Goal: Find specific page/section: Find specific page/section

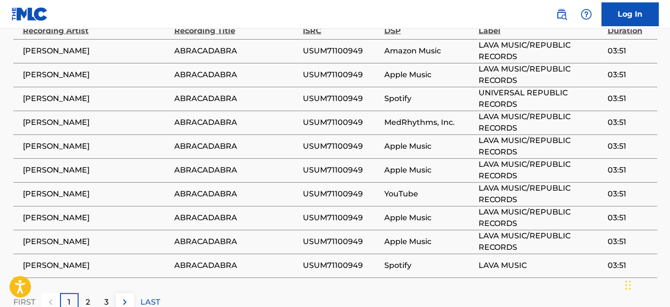
scroll to position [1181, 0]
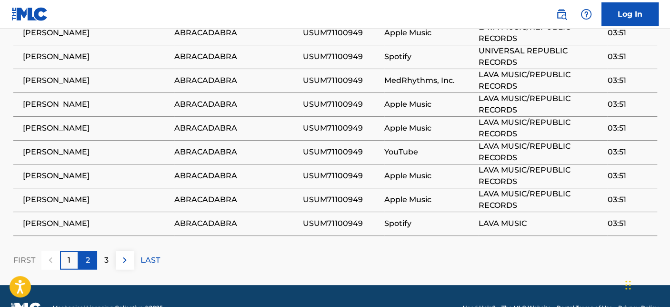
click at [87, 254] on p "2" at bounding box center [88, 259] width 4 height 11
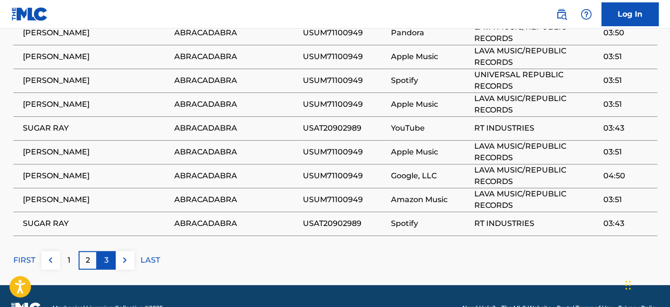
click at [111, 251] on div "3" at bounding box center [106, 260] width 19 height 19
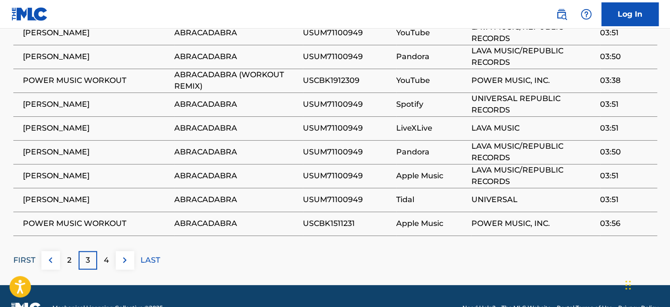
click at [26, 254] on p "FIRST" at bounding box center [24, 259] width 22 height 11
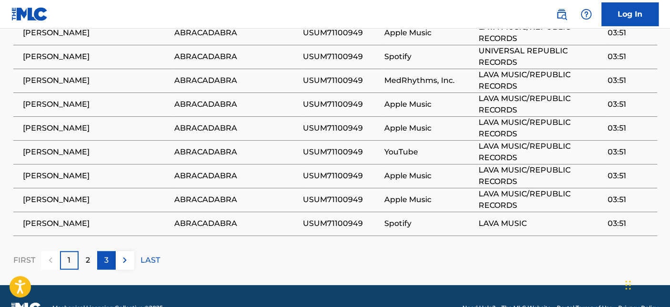
click at [105, 254] on p "3" at bounding box center [106, 259] width 4 height 11
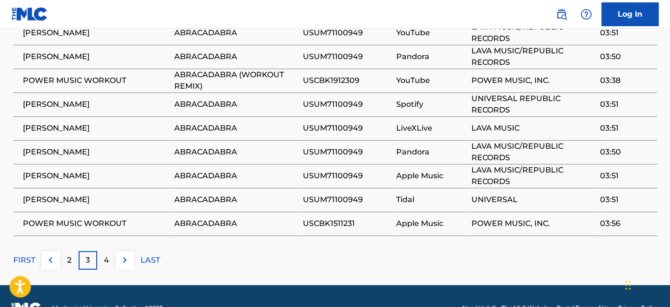
click at [105, 254] on p "4" at bounding box center [106, 259] width 5 height 11
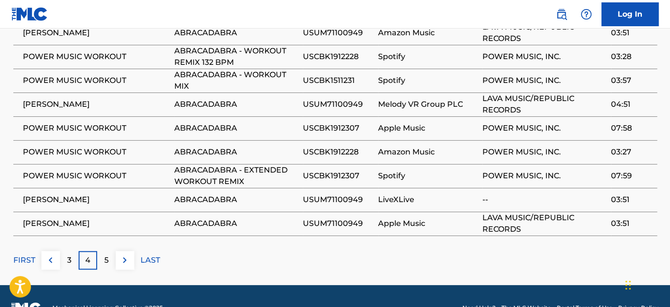
click at [105, 254] on p "5" at bounding box center [106, 259] width 4 height 11
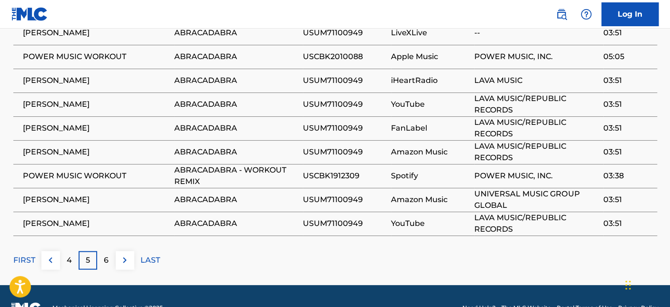
click at [105, 254] on p "6" at bounding box center [106, 259] width 5 height 11
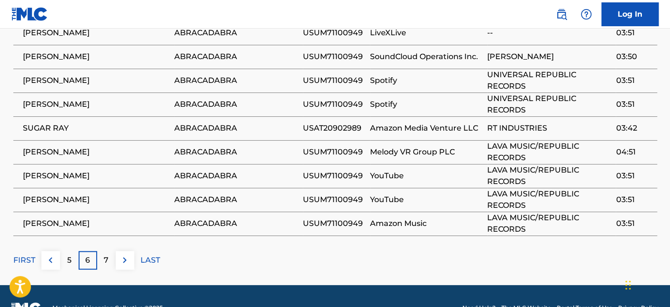
click at [105, 254] on p "7" at bounding box center [106, 259] width 5 height 11
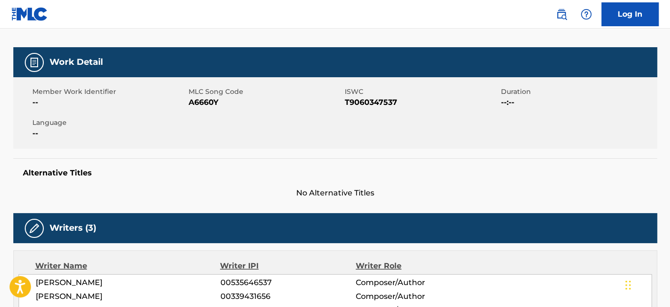
scroll to position [0, 0]
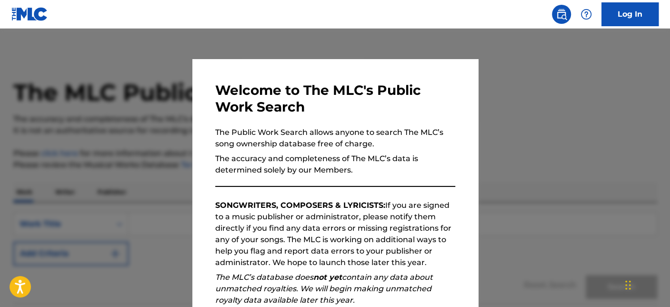
click at [373, 42] on div at bounding box center [335, 182] width 670 height 307
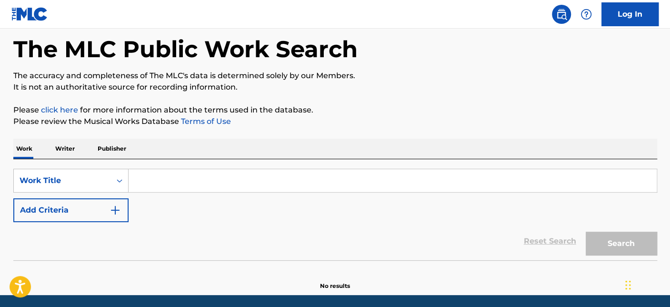
scroll to position [76, 0]
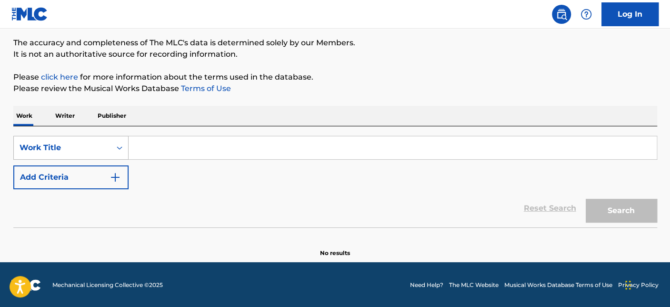
click at [79, 152] on div "Work Title" at bounding box center [63, 147] width 86 height 11
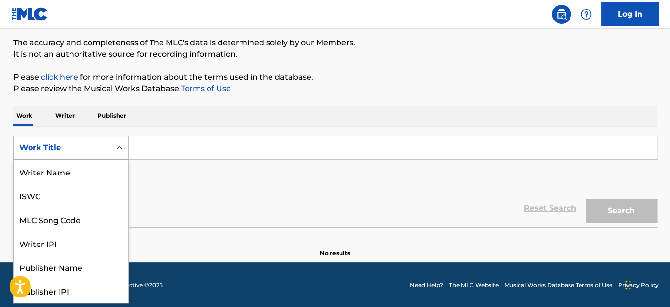
scroll to position [48, 0]
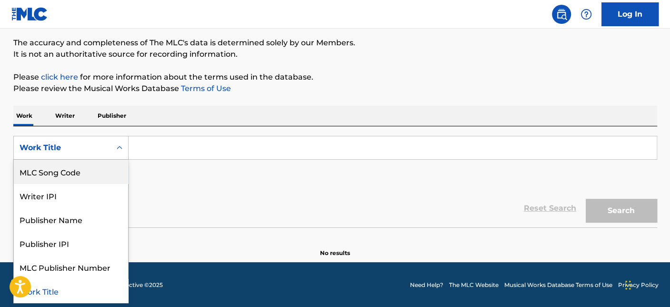
drag, startPoint x: 62, startPoint y: 178, endPoint x: 75, endPoint y: 174, distance: 13.6
click at [62, 179] on div "MLC Song Code" at bounding box center [71, 172] width 114 height 24
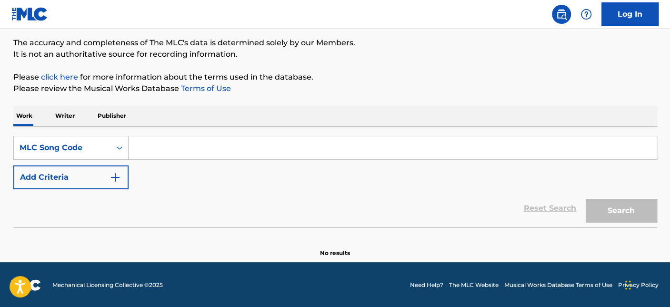
click at [172, 146] on input "Search Form" at bounding box center [393, 147] width 528 height 23
paste input "A5015U"
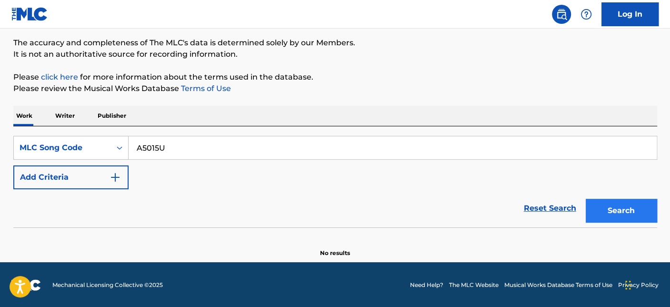
type input "A5015U"
click at [613, 210] on button "Search" at bounding box center [621, 211] width 71 height 24
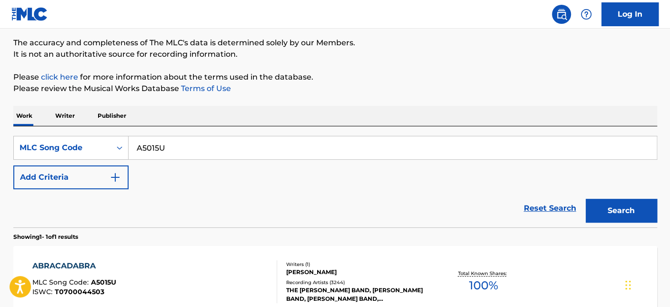
scroll to position [181, 0]
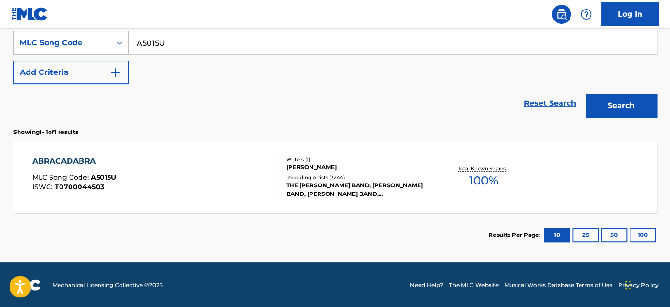
click at [202, 172] on div "ABRACADABRA MLC Song Code : A5015U ISWC : T0700044503" at bounding box center [154, 176] width 245 height 43
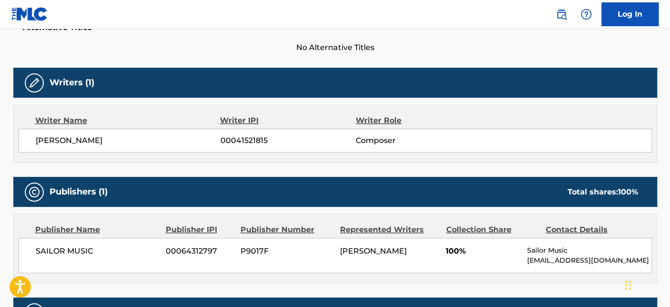
scroll to position [264, 0]
